Goal: Navigation & Orientation: Find specific page/section

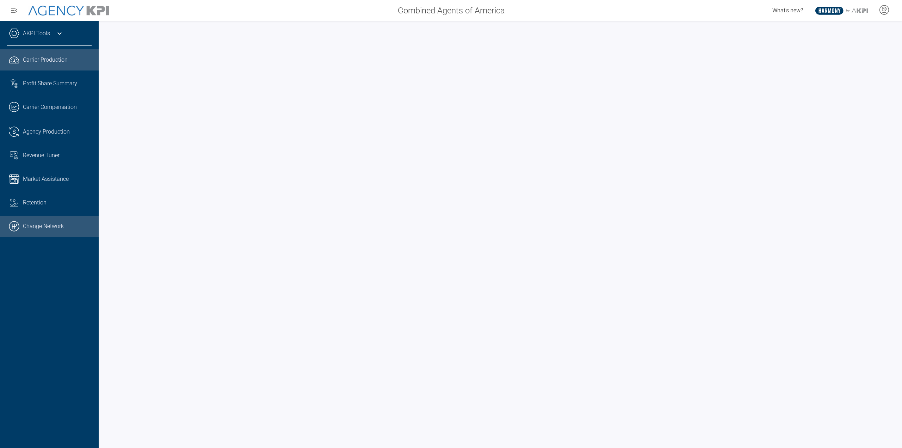
click at [50, 226] on link ".cls-1{fill:none;stroke:#000;stroke-linecap:round;stroke-linejoin:round;stroke-…" at bounding box center [49, 226] width 99 height 21
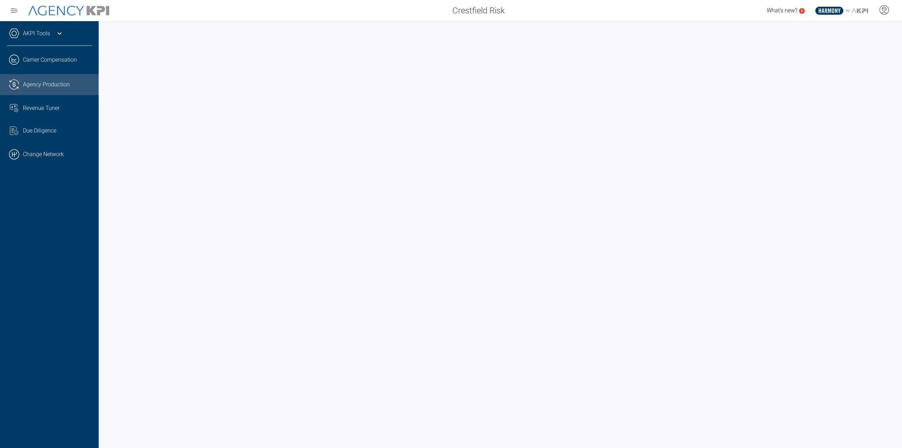
click at [33, 80] on span "Agency Production" at bounding box center [46, 84] width 47 height 8
click at [280, 27] on div at bounding box center [501, 234] width 804 height 427
click at [51, 157] on link ".cls-1{fill:none;stroke:#000;stroke-linecap:round;stroke-linejoin:round;stroke-…" at bounding box center [49, 154] width 99 height 21
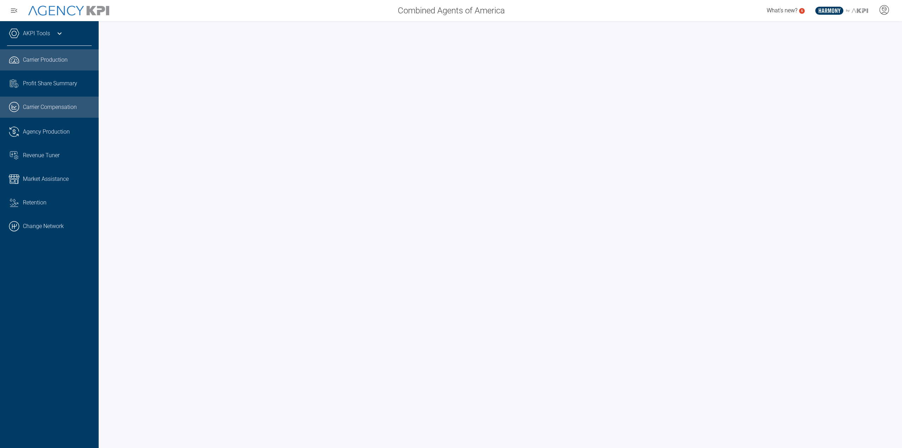
click at [49, 107] on span "Carrier Compensation" at bounding box center [50, 107] width 54 height 8
click at [49, 33] on link "AKPI Tools" at bounding box center [36, 33] width 27 height 8
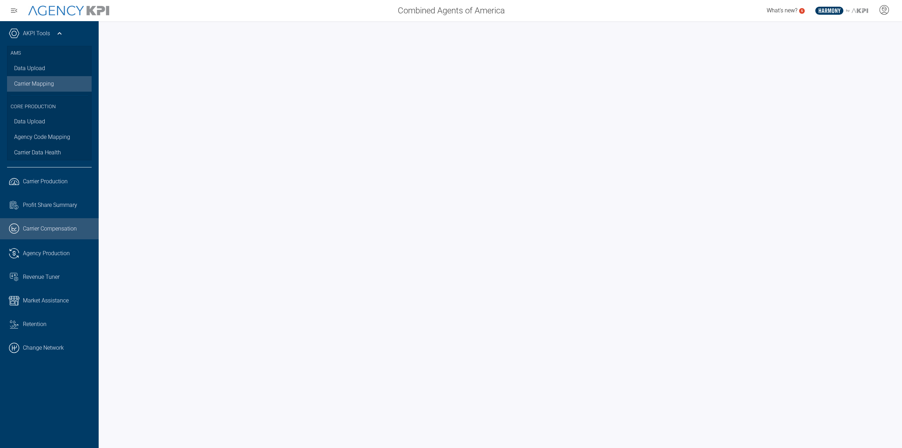
click at [41, 88] on link "Carrier Mapping" at bounding box center [49, 84] width 85 height 16
click at [20, 350] on link ".cls-1{fill:none;stroke:#000;stroke-linecap:round;stroke-linejoin:round;stroke-…" at bounding box center [49, 347] width 99 height 21
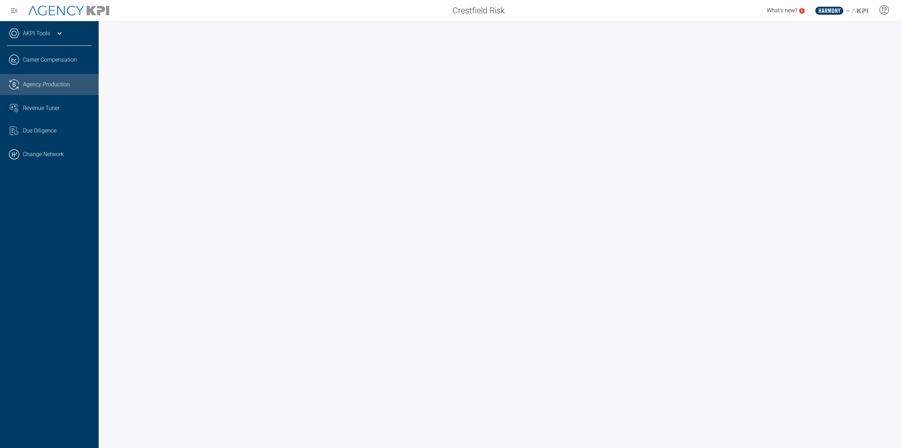
click at [56, 75] on link ".cls-1{fill:none;stroke:#221f20;stroke-linecap:round;stroke-linejoin:round;stro…" at bounding box center [49, 84] width 99 height 21
